Goal: Information Seeking & Learning: Learn about a topic

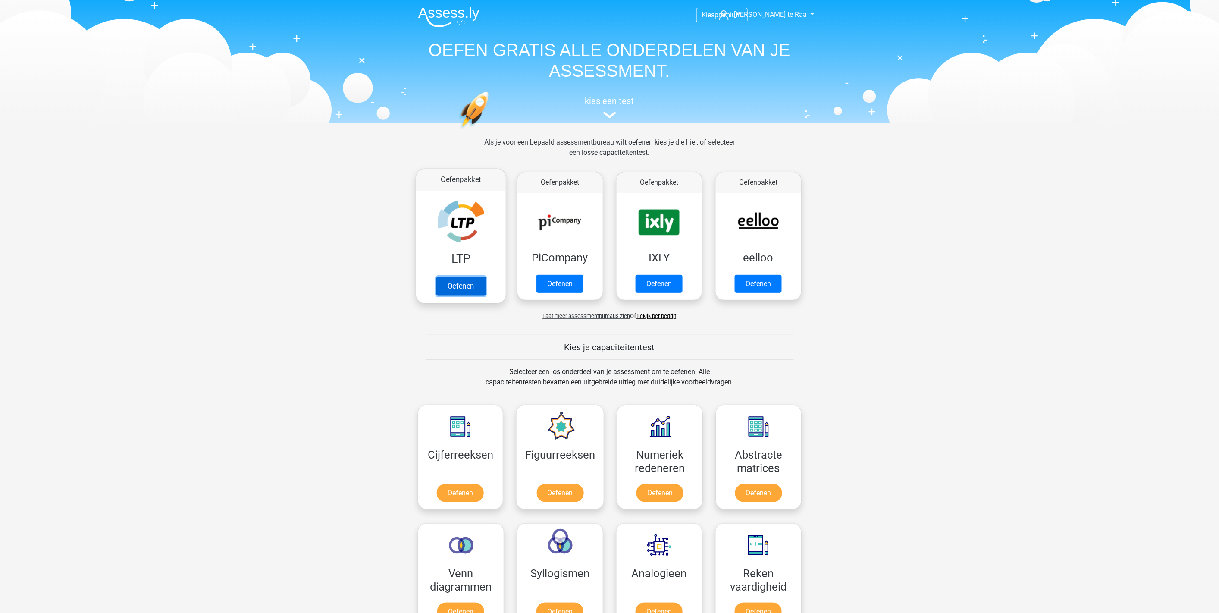
click at [451, 283] on link "Oefenen" at bounding box center [460, 285] width 49 height 19
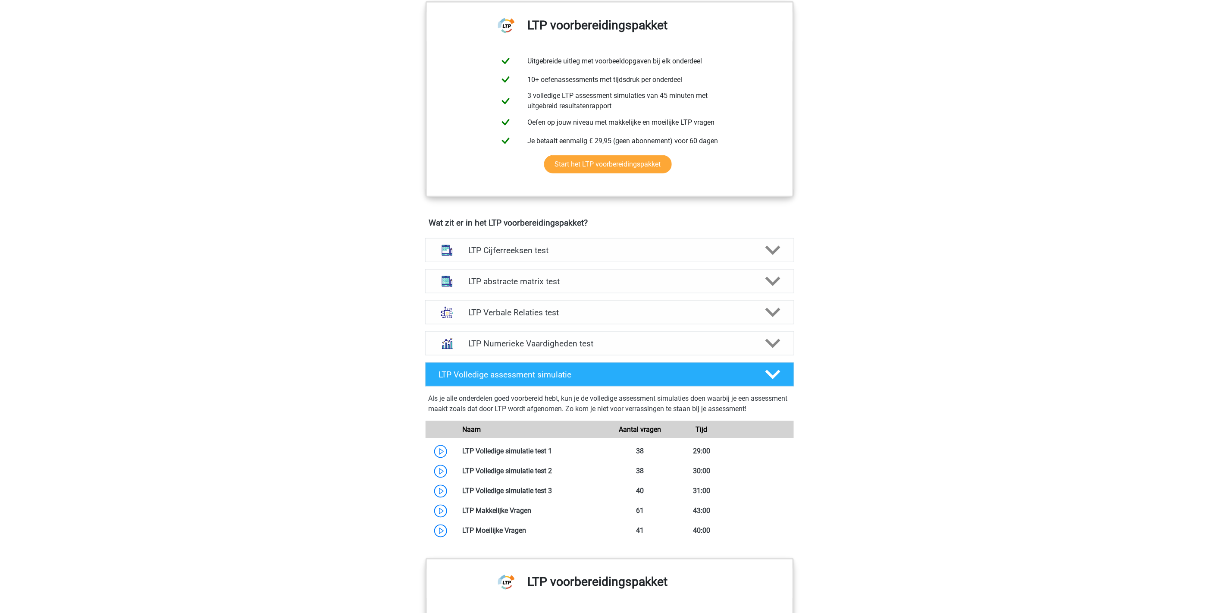
scroll to position [383, 0]
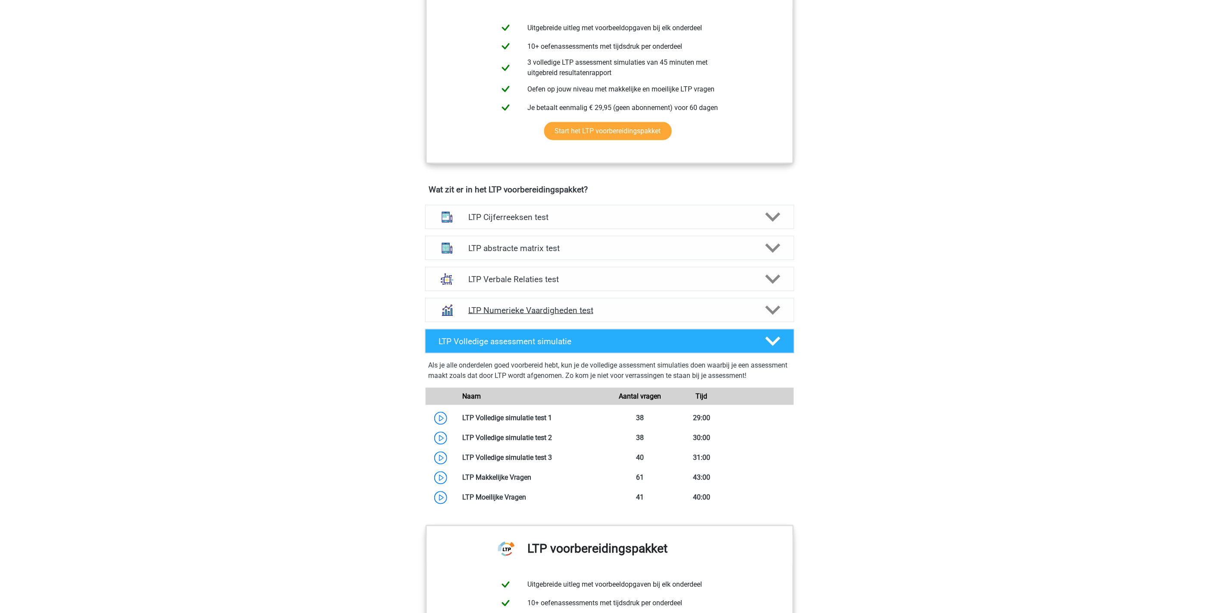
click at [535, 310] on h4 "LTP Numerieke Vaardigheden test" at bounding box center [609, 310] width 282 height 10
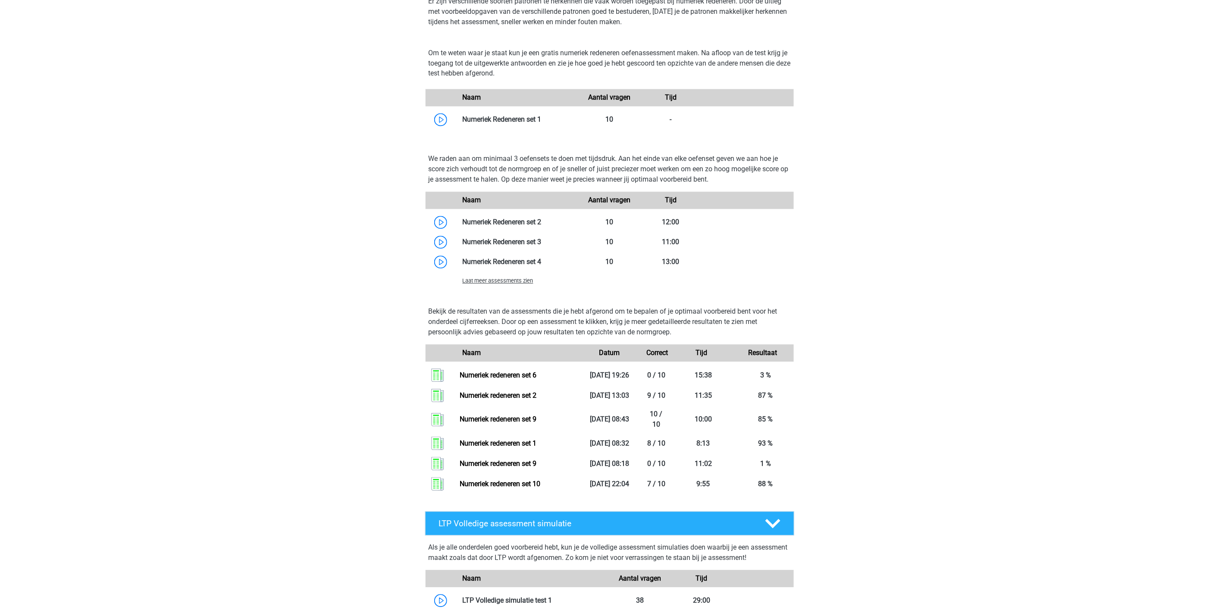
scroll to position [718, 0]
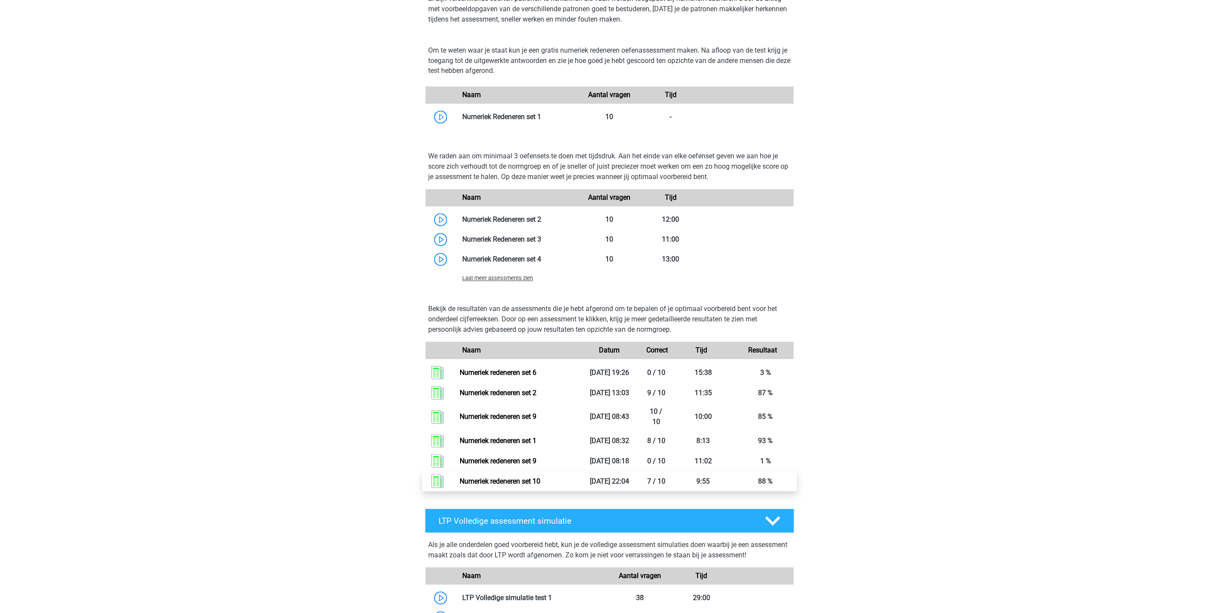
click at [483, 479] on link "Numeriek redeneren set 10" at bounding box center [500, 481] width 81 height 8
click at [505, 477] on link "Numeriek redeneren set 10" at bounding box center [500, 481] width 81 height 8
click at [468, 273] on div "Laat meer assessments zien" at bounding box center [517, 278] width 123 height 10
click at [470, 278] on span "Laat meer assessments zien" at bounding box center [498, 278] width 71 height 6
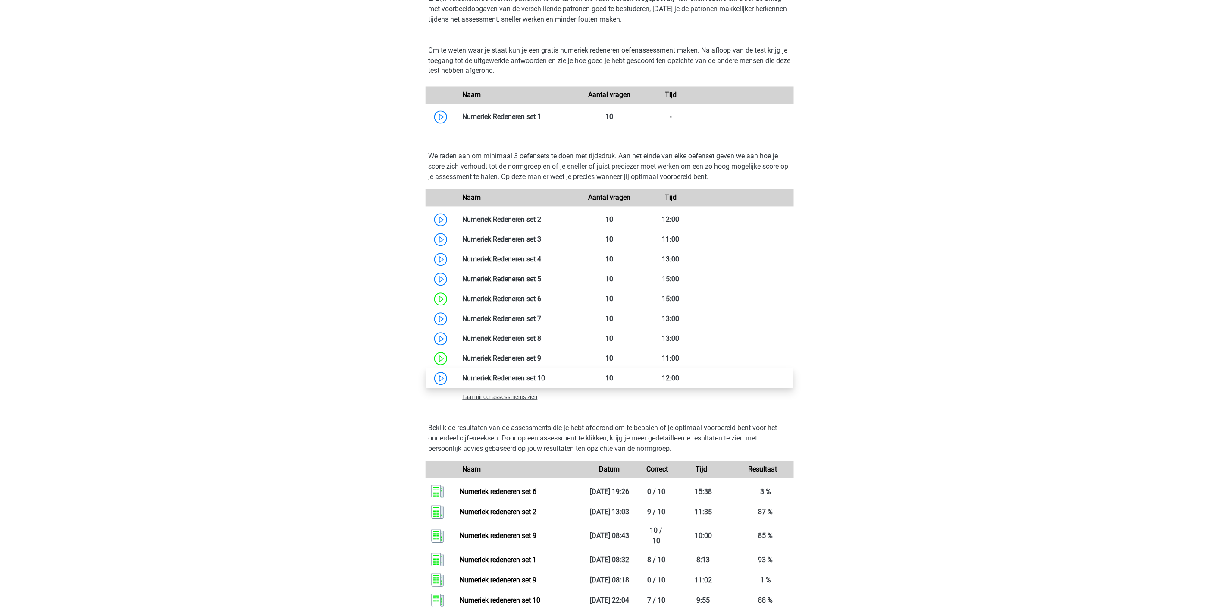
click at [545, 376] on link at bounding box center [545, 378] width 0 height 8
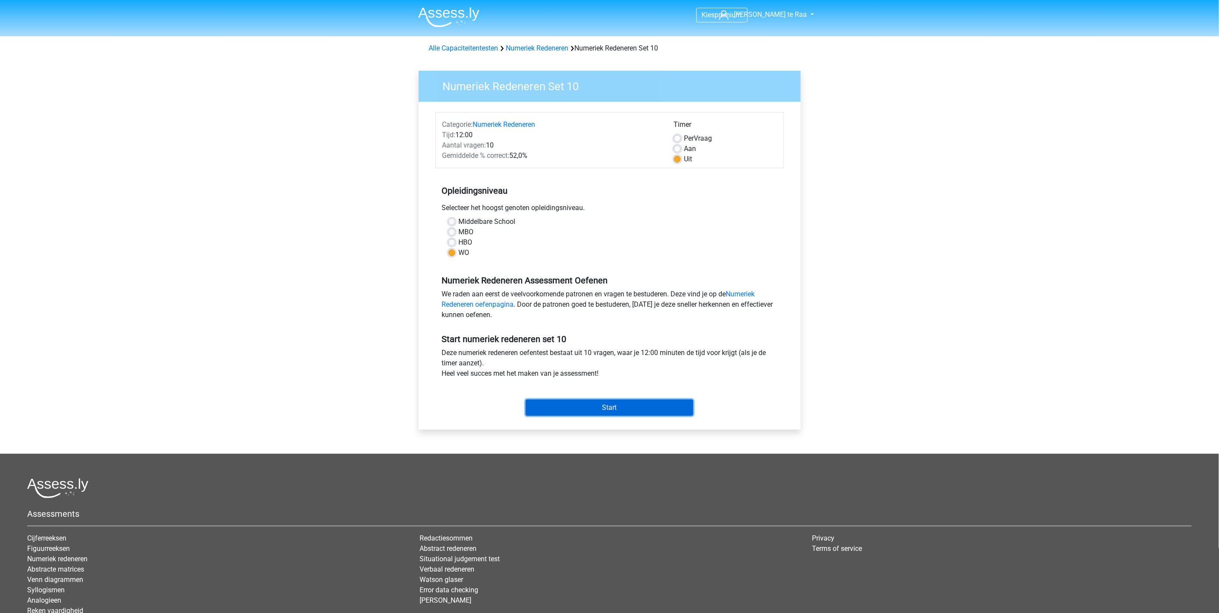
click at [617, 408] on input "Start" at bounding box center [610, 407] width 168 height 16
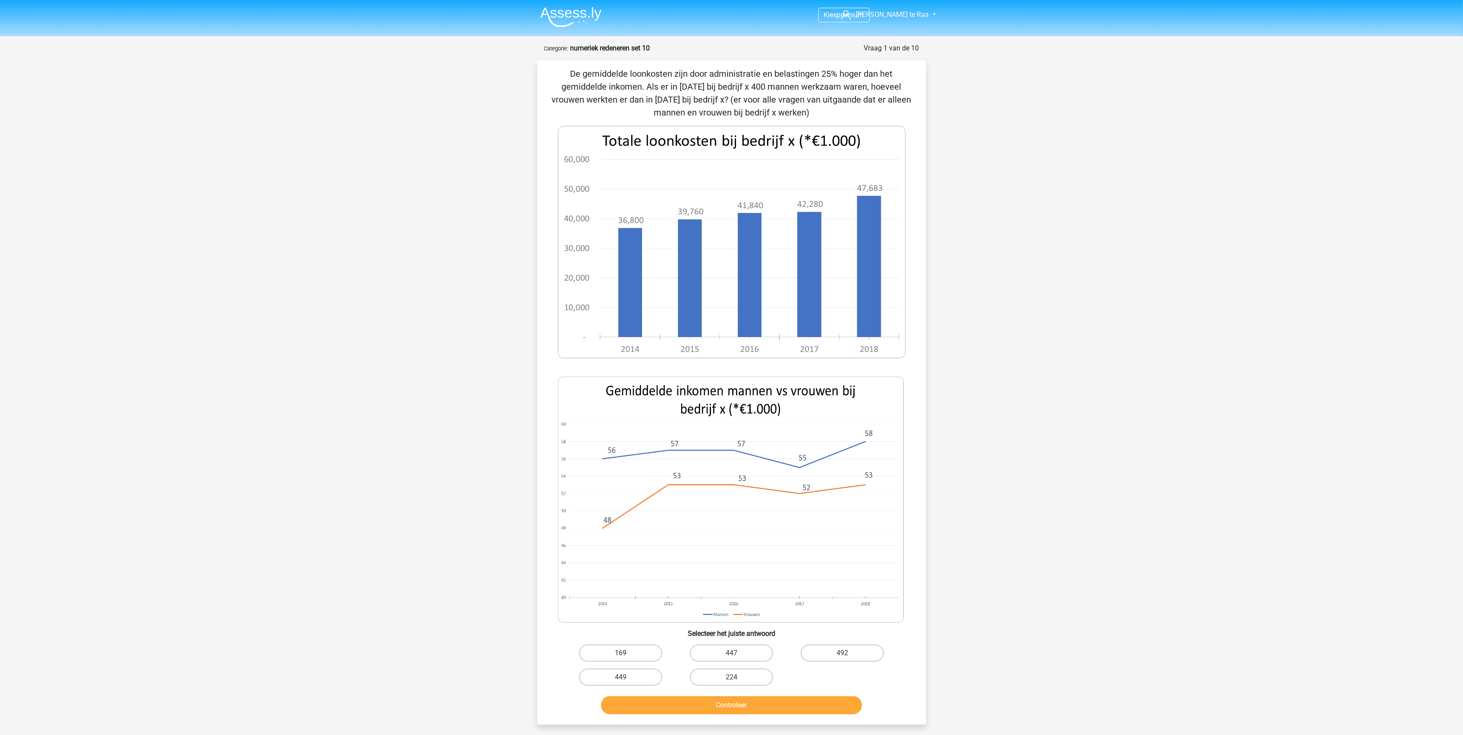
click at [631, 612] on label "169" at bounding box center [620, 653] width 83 height 17
click at [626, 612] on input "169" at bounding box center [623, 656] width 6 height 6
radio input "true"
click at [692, 612] on button "Controleer" at bounding box center [731, 705] width 261 height 18
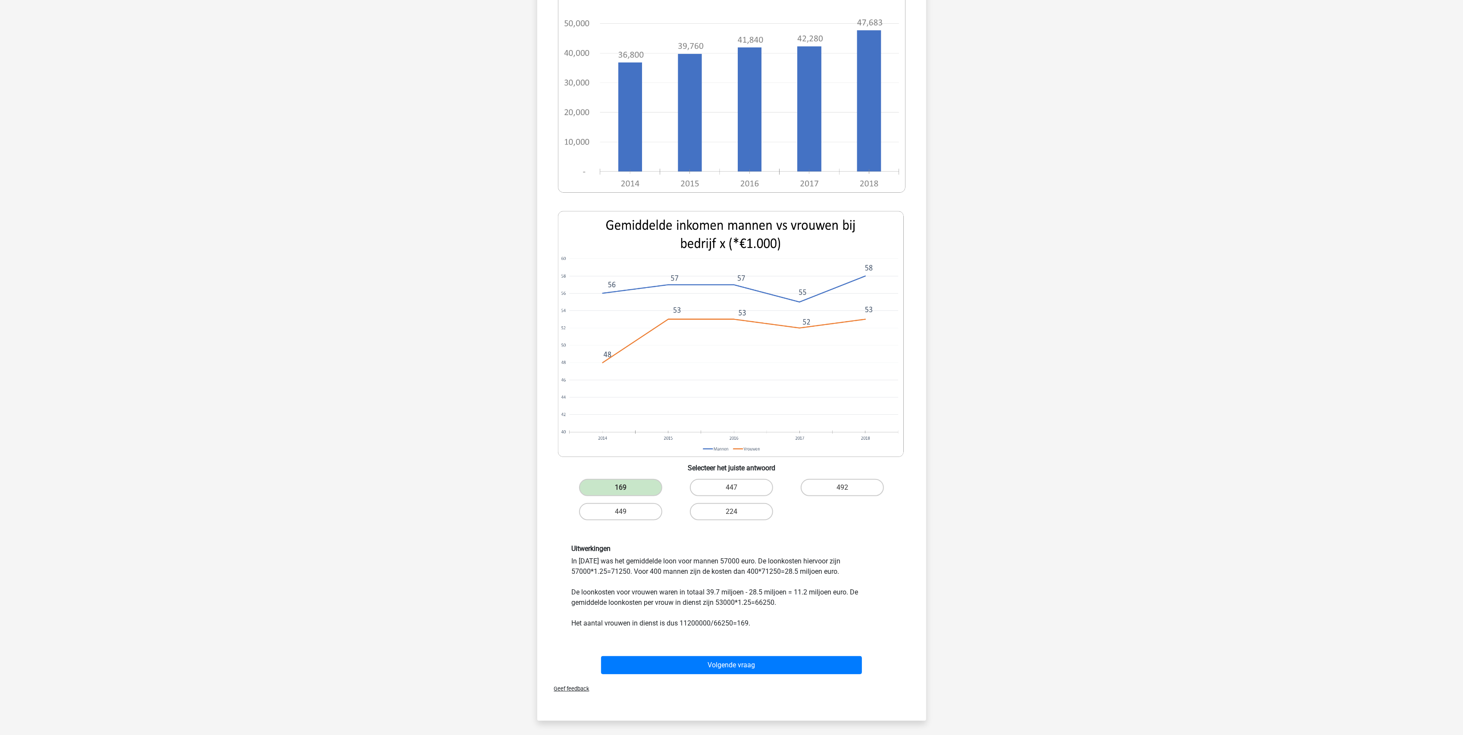
scroll to position [172, 0]
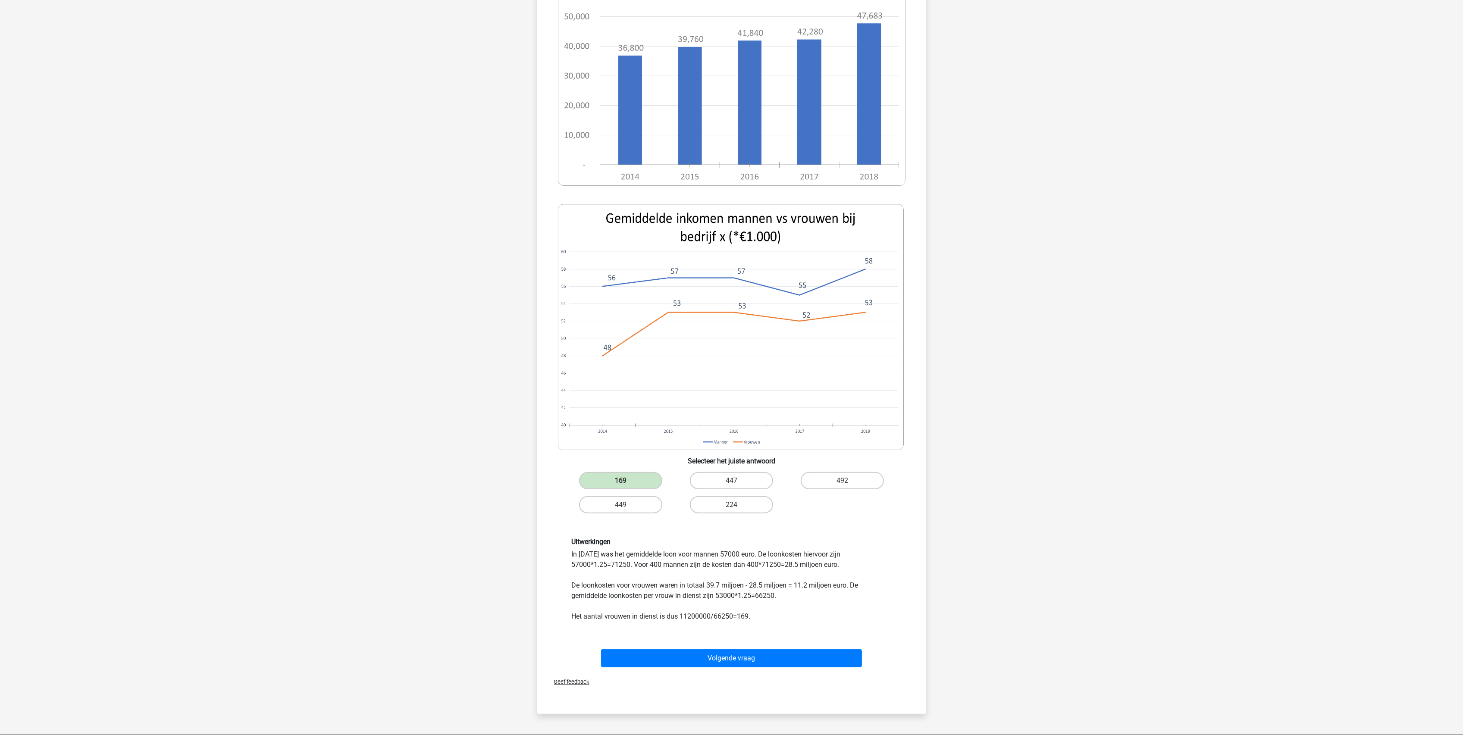
click at [745, 612] on div "Geef feedback" at bounding box center [732, 682] width 382 height 22
click at [746, 612] on button "Volgende vraag" at bounding box center [731, 658] width 261 height 18
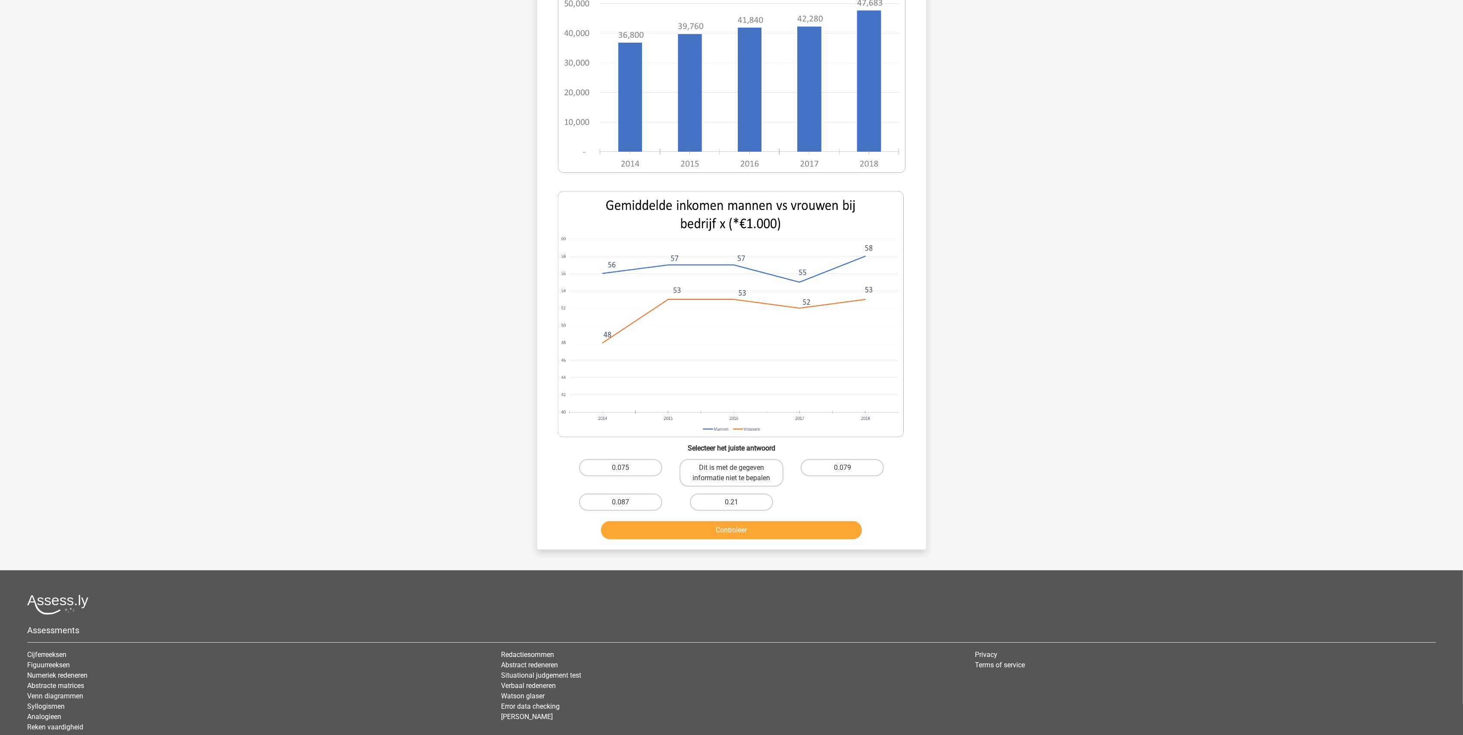
scroll to position [43, 0]
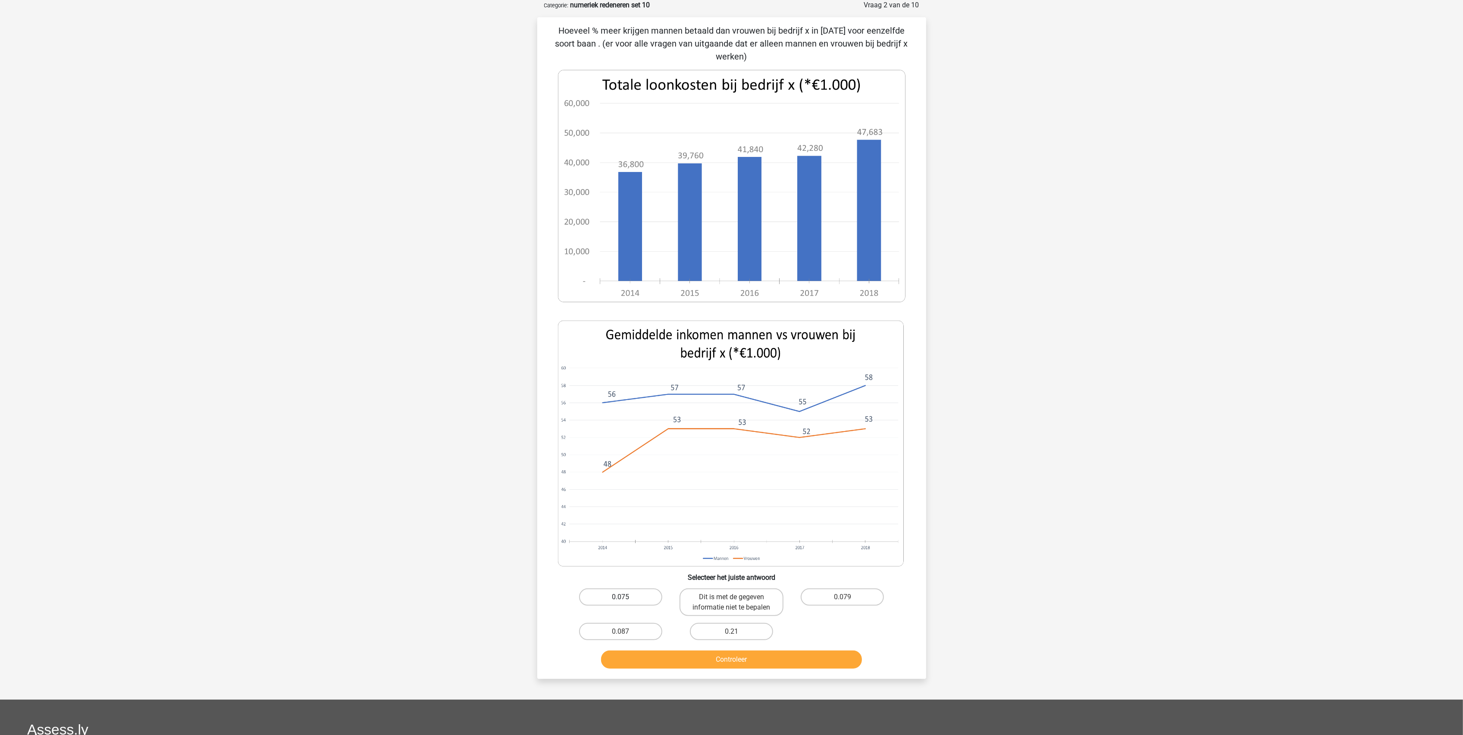
click at [625, 588] on label "0.075" at bounding box center [620, 596] width 83 height 17
click at [625, 597] on input "0.075" at bounding box center [623, 600] width 6 height 6
radio input "true"
click at [691, 612] on button "Controleer" at bounding box center [731, 660] width 261 height 18
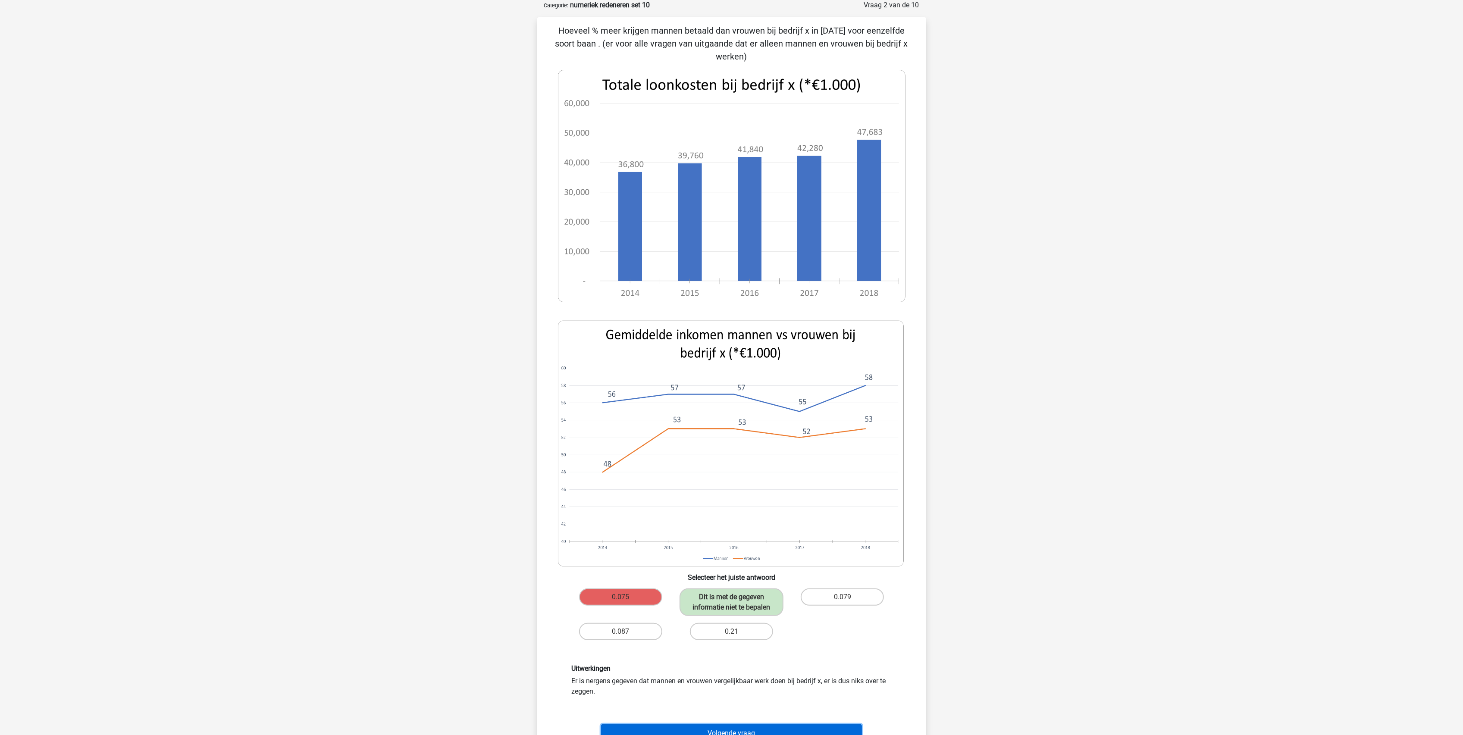
click at [734, 612] on button "Volgende vraag" at bounding box center [731, 733] width 261 height 18
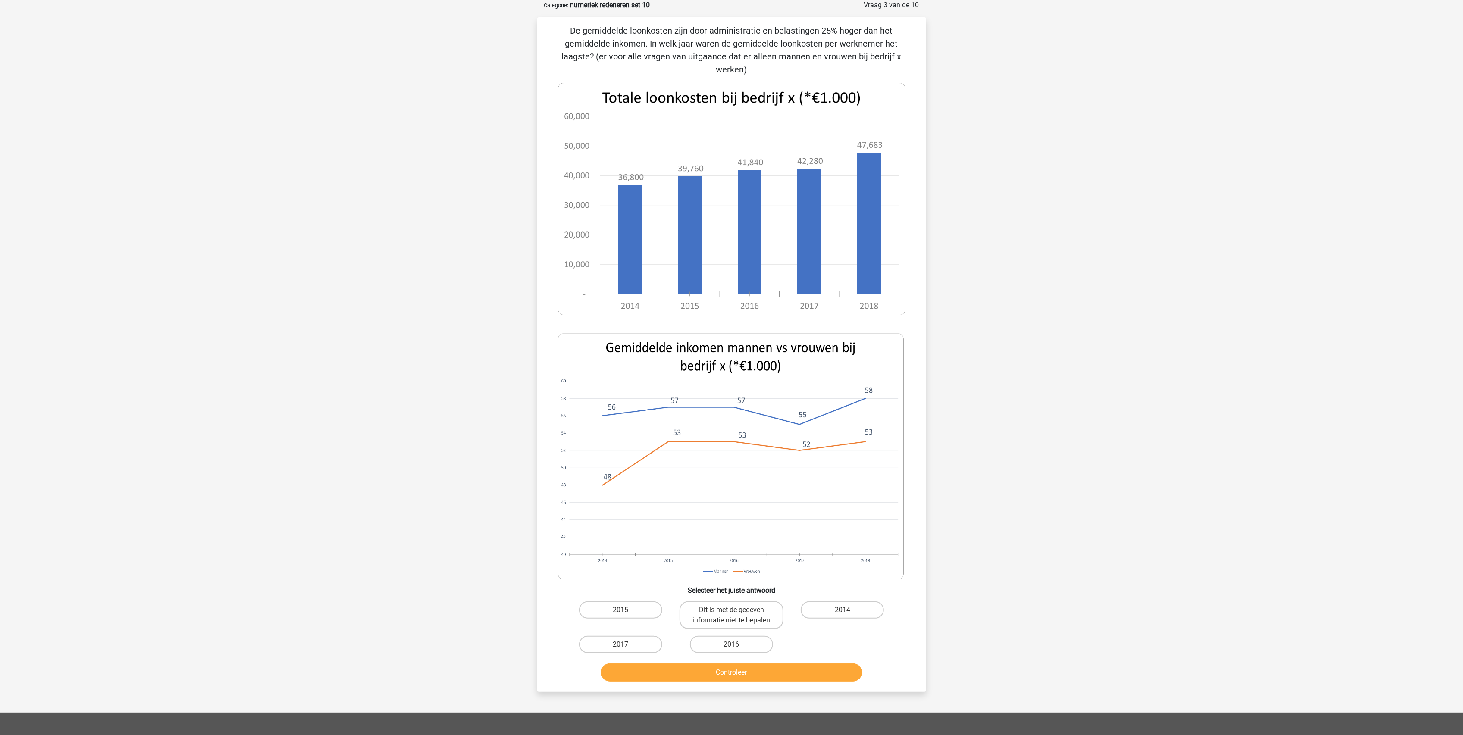
click at [842, 610] on input "2014" at bounding box center [845, 613] width 6 height 6
radio input "true"
click at [792, 612] on button "Controleer" at bounding box center [731, 672] width 261 height 18
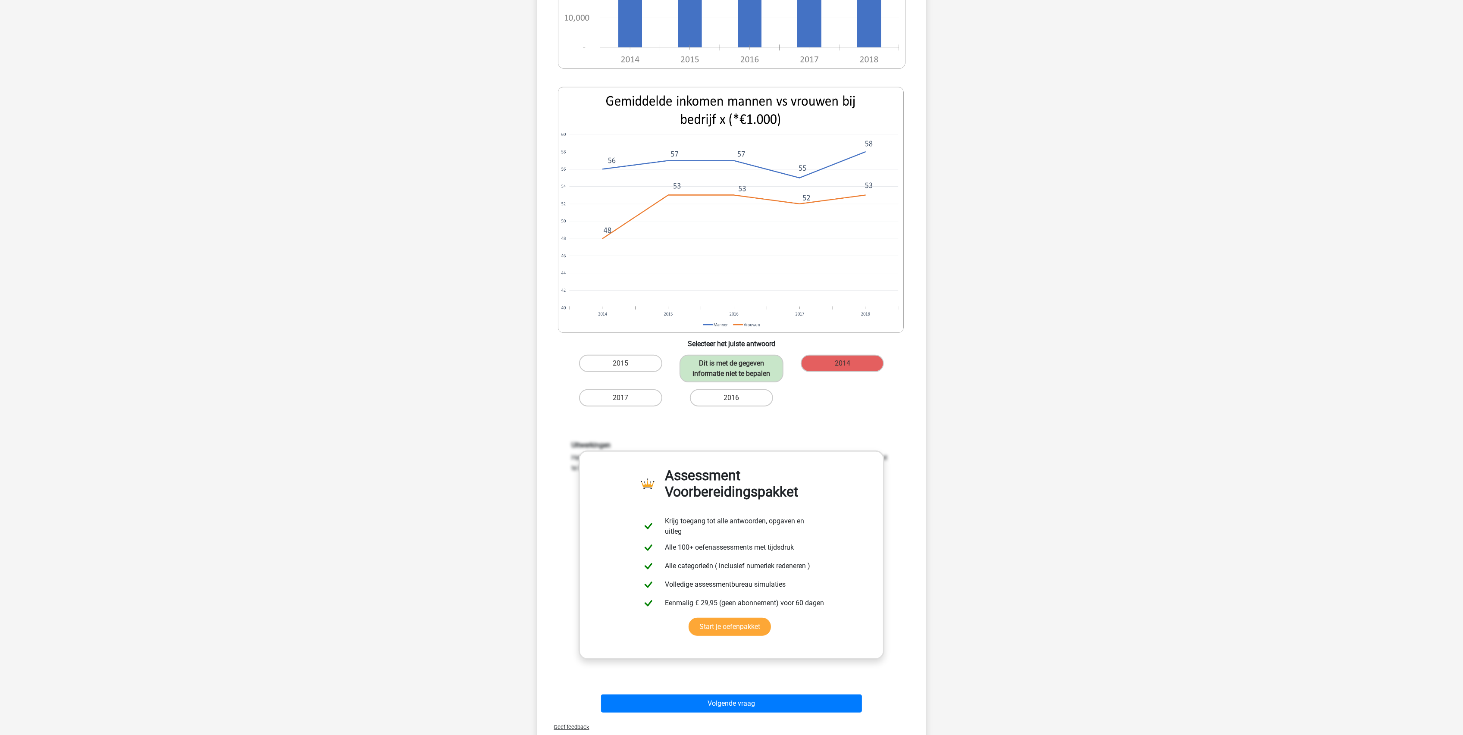
scroll to position [345, 0]
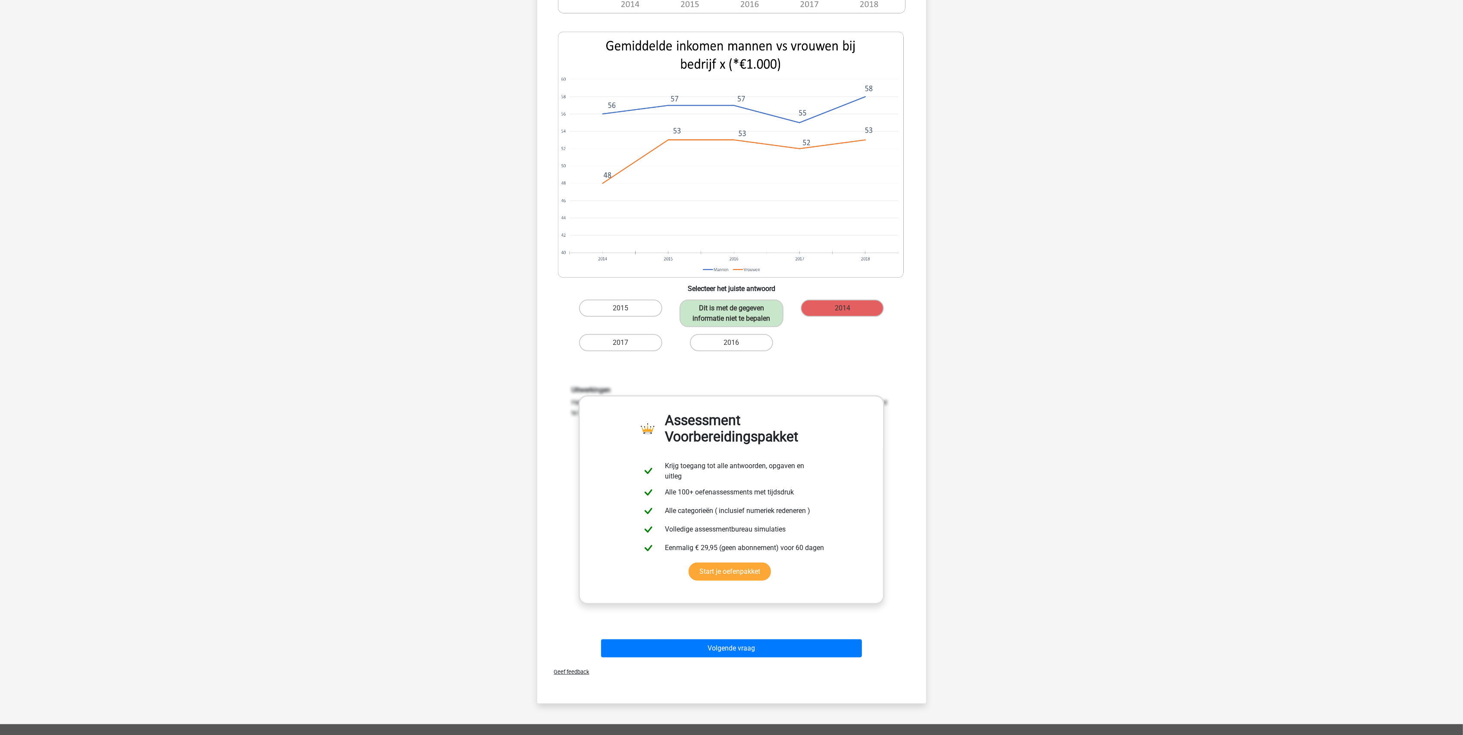
click at [708, 612] on div "Volgende vraag" at bounding box center [731, 646] width 361 height 28
click at [706, 612] on button "Volgende vraag" at bounding box center [731, 648] width 261 height 18
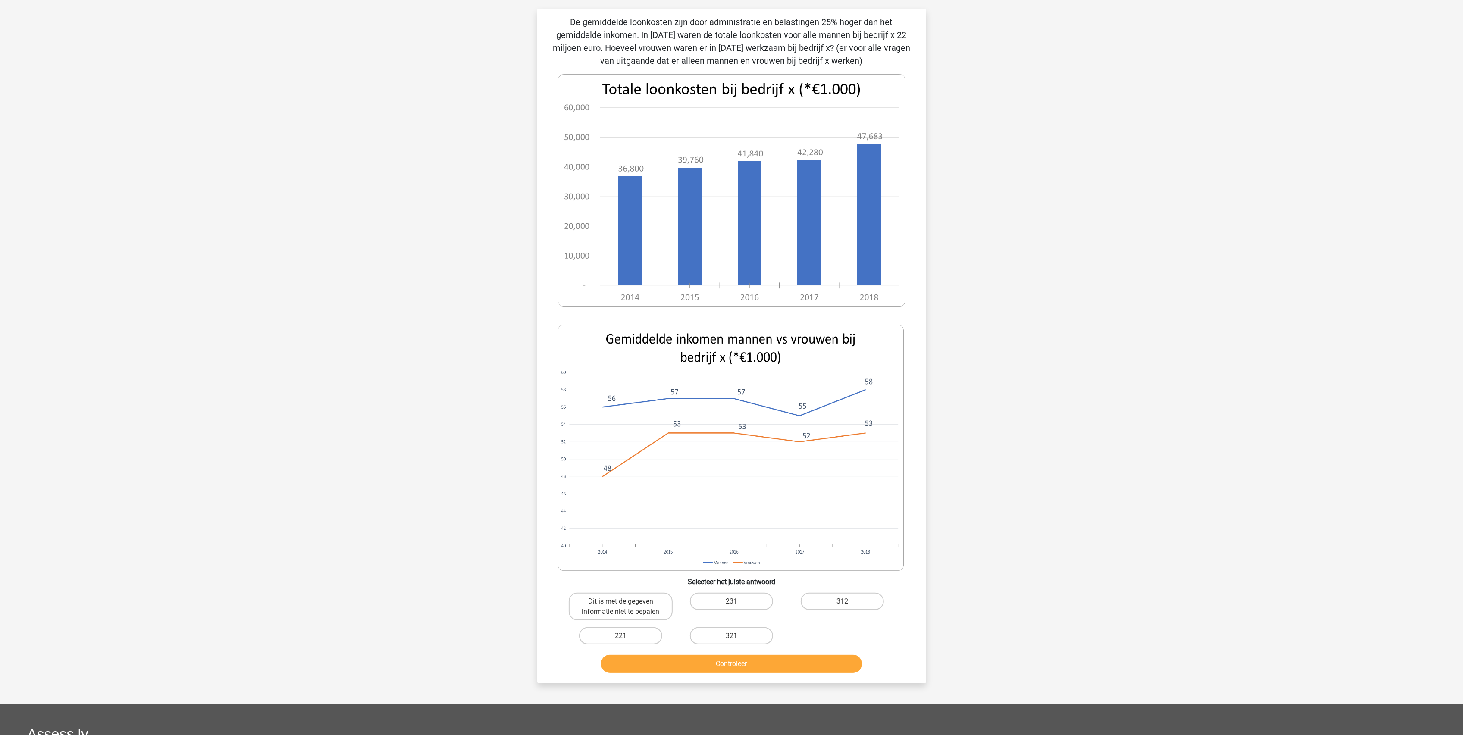
scroll to position [43, 0]
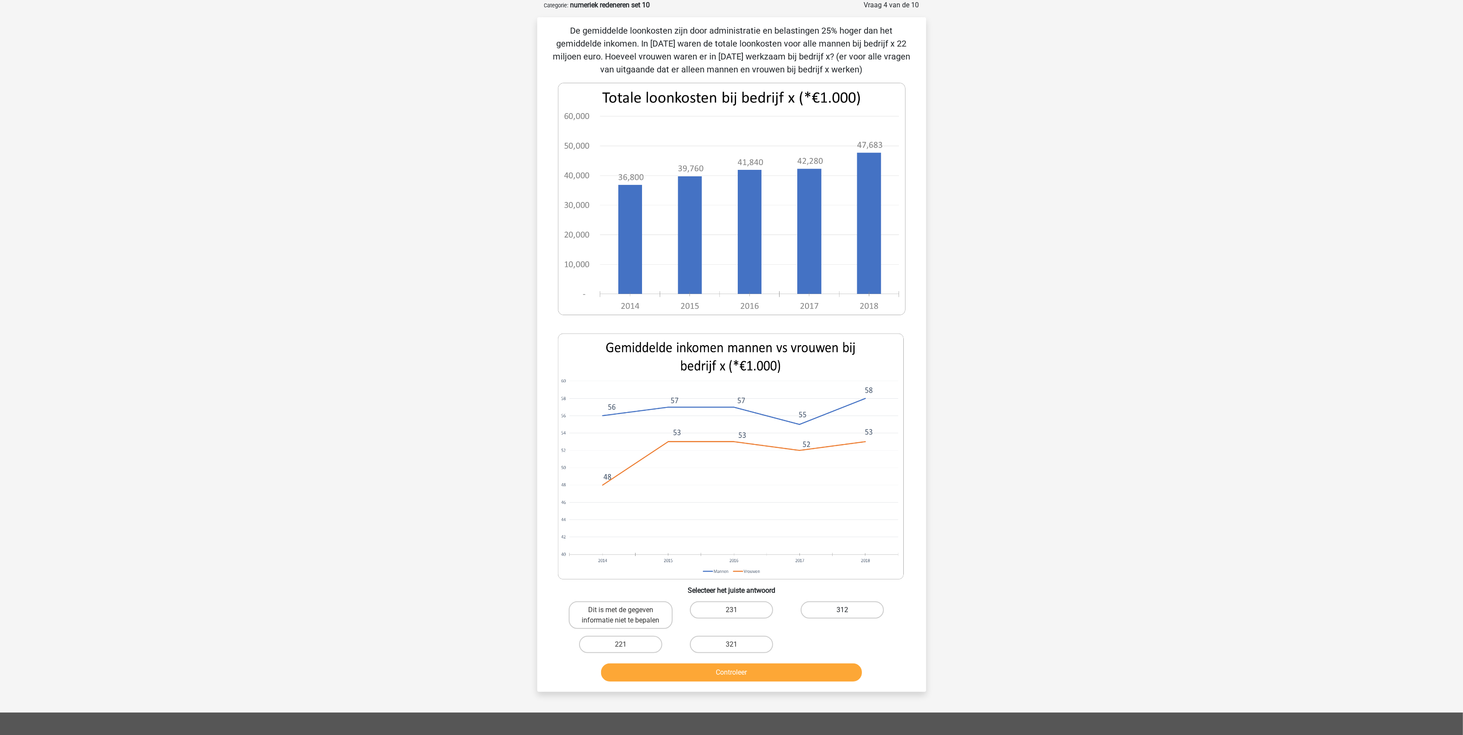
click at [842, 611] on label "312" at bounding box center [842, 609] width 83 height 17
click at [842, 611] on input "312" at bounding box center [845, 613] width 6 height 6
radio input "true"
click at [795, 612] on button "Controleer" at bounding box center [731, 672] width 261 height 18
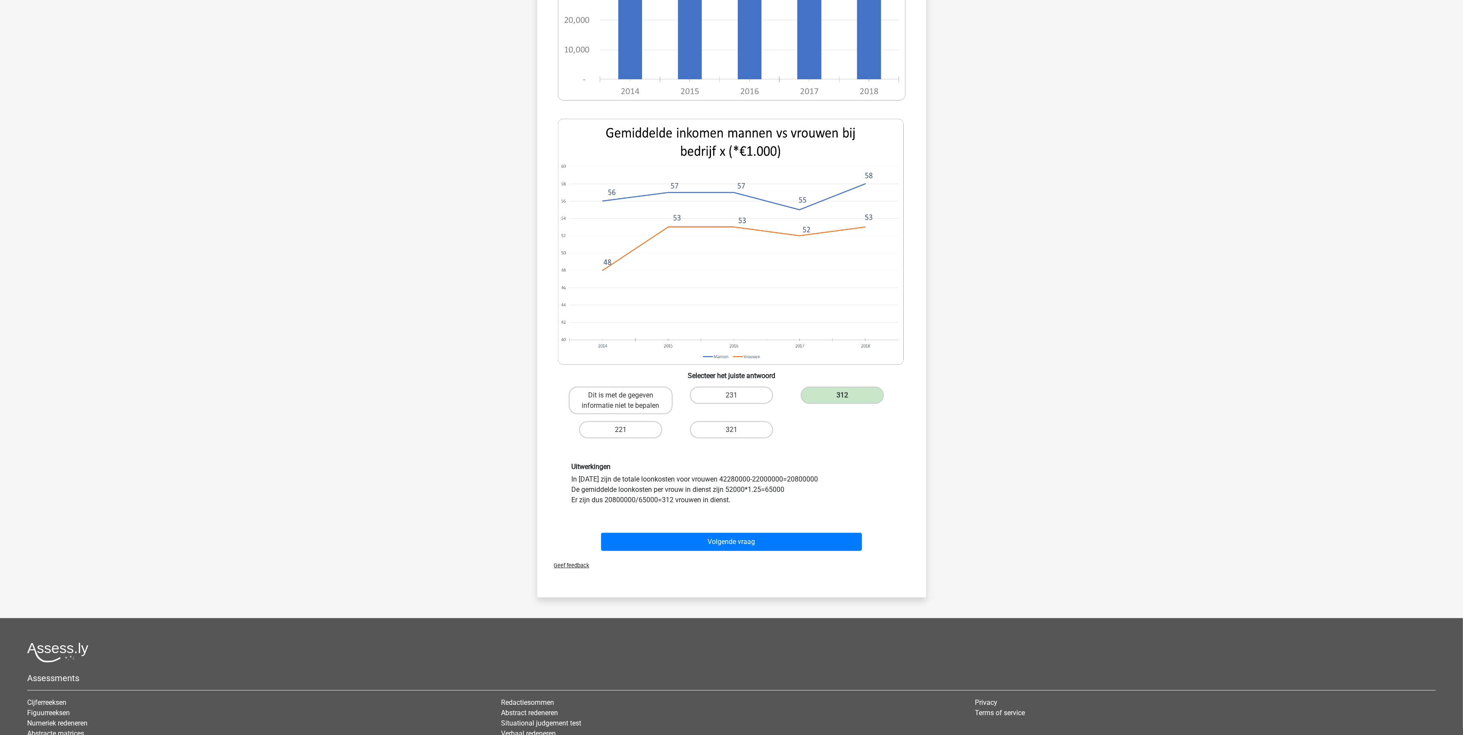
scroll to position [330, 0]
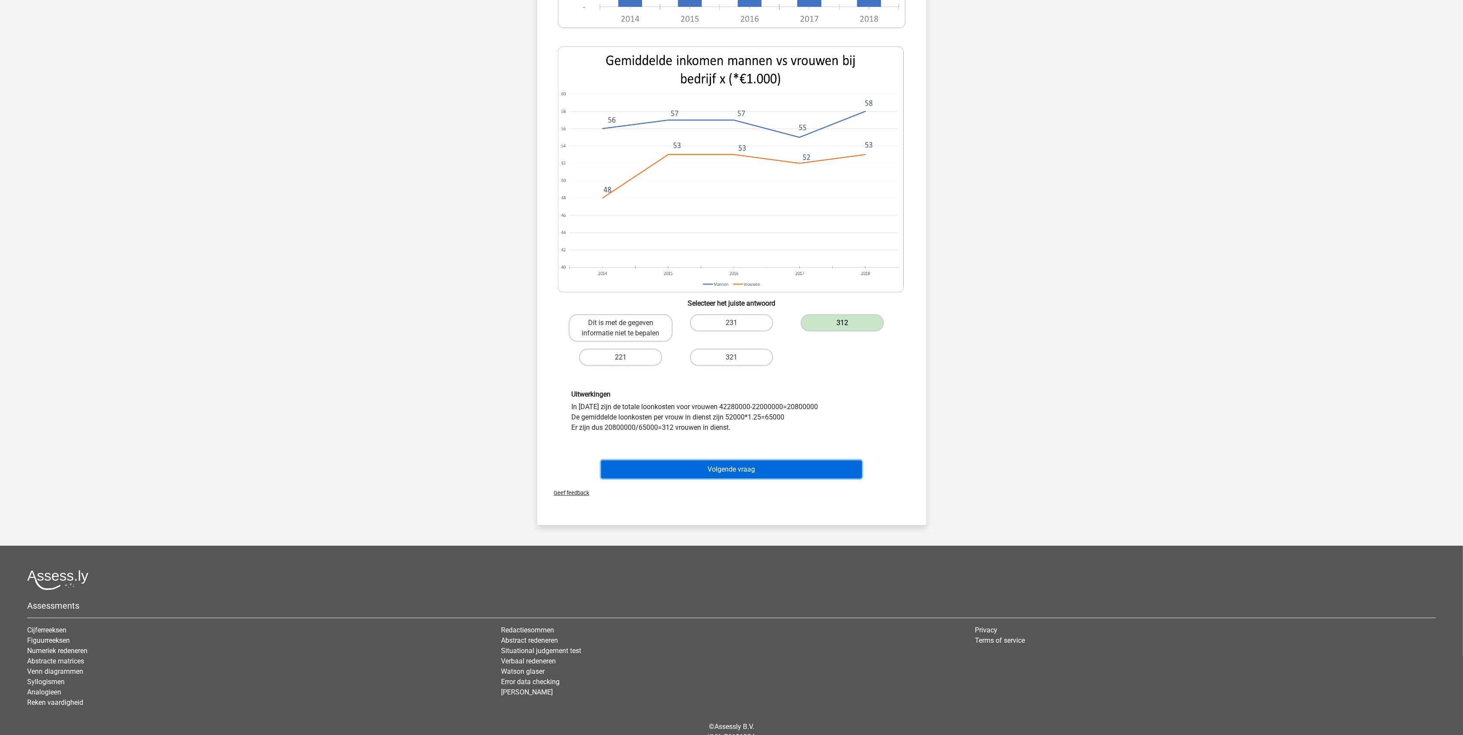
click at [763, 469] on button "Volgende vraag" at bounding box center [731, 469] width 261 height 18
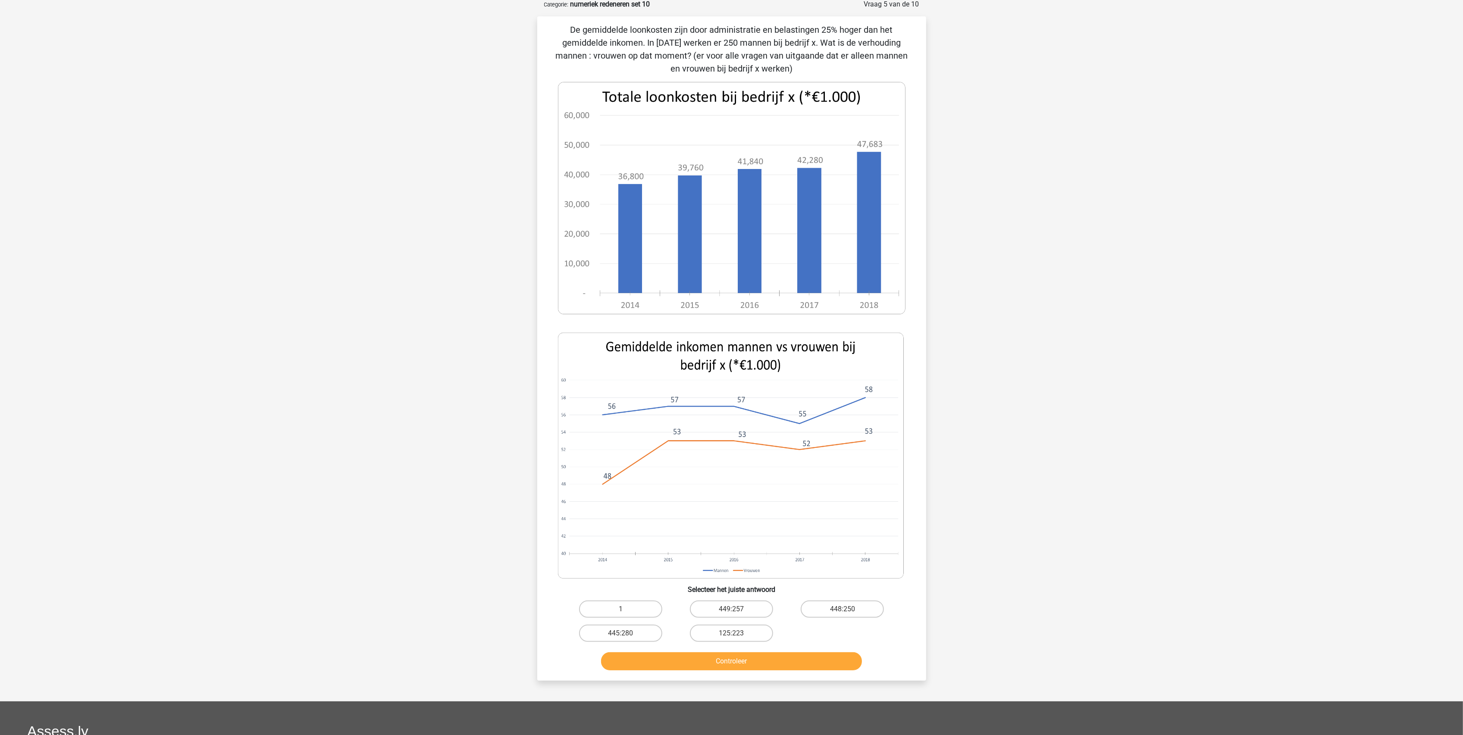
scroll to position [43, 0]
